Goal: Task Accomplishment & Management: Complete application form

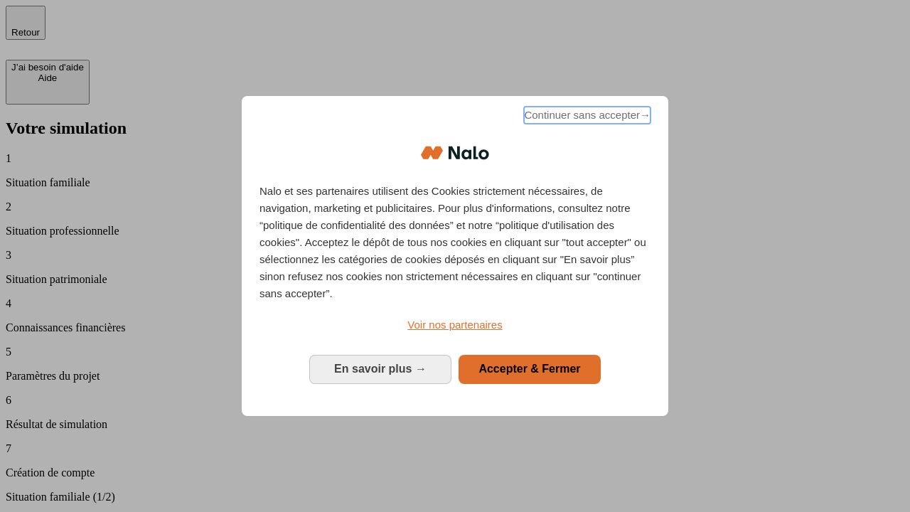
click at [586, 117] on span "Continuer sans accepter →" at bounding box center [587, 115] width 127 height 17
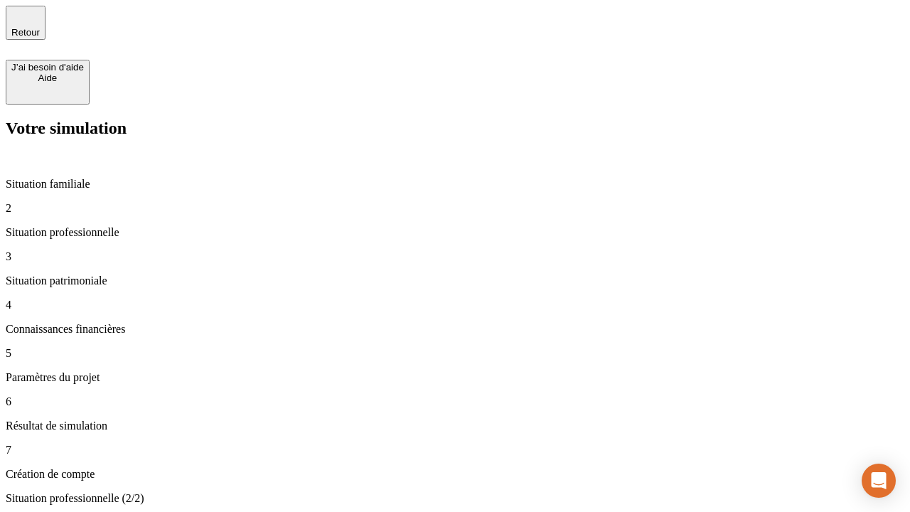
type input "30 000"
type input "1 000"
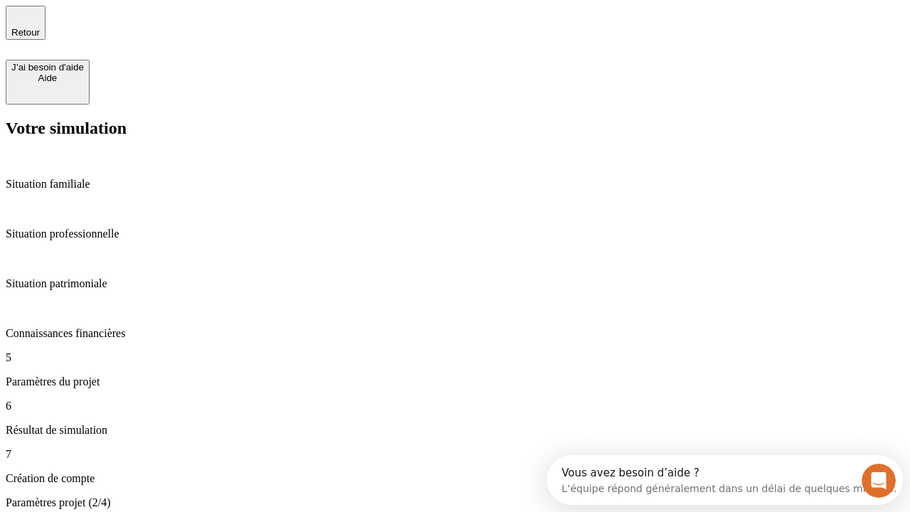
type input "65"
type input "5 000"
type input "640"
